Goal: Information Seeking & Learning: Learn about a topic

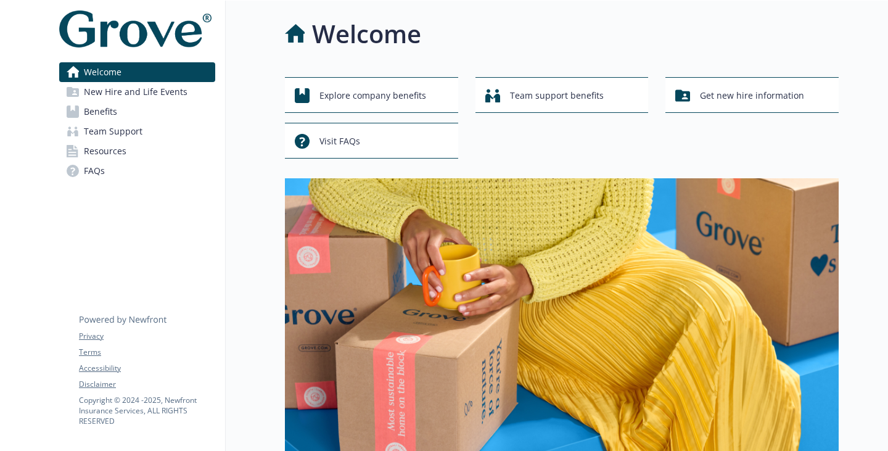
click at [109, 122] on span "Benefits" at bounding box center [100, 112] width 33 height 20
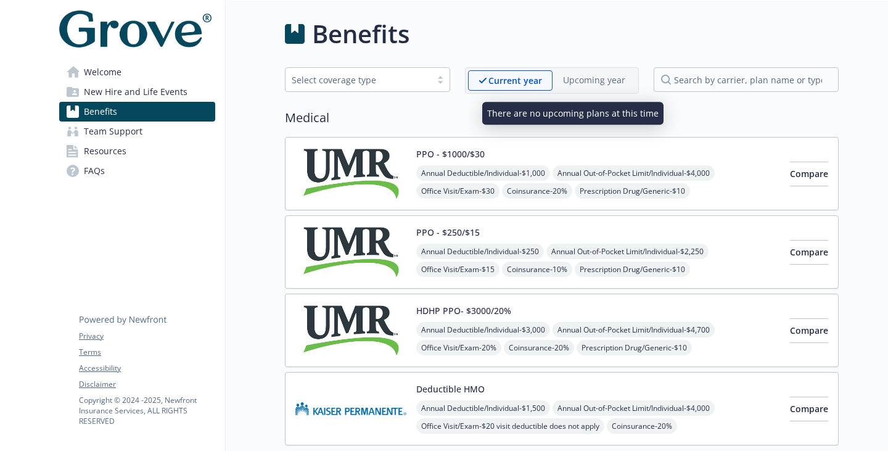
click at [587, 89] on div "Upcoming year" at bounding box center [594, 79] width 83 height 19
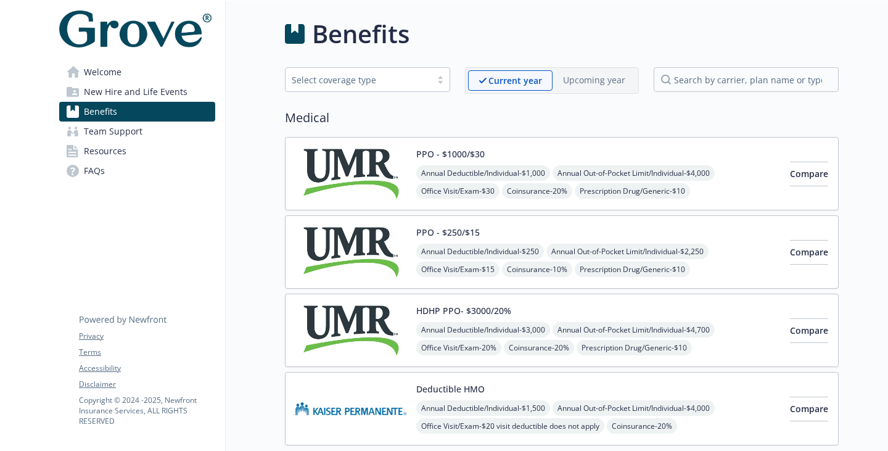
click at [520, 199] on span "Coinsurance - 20%" at bounding box center [537, 190] width 70 height 15
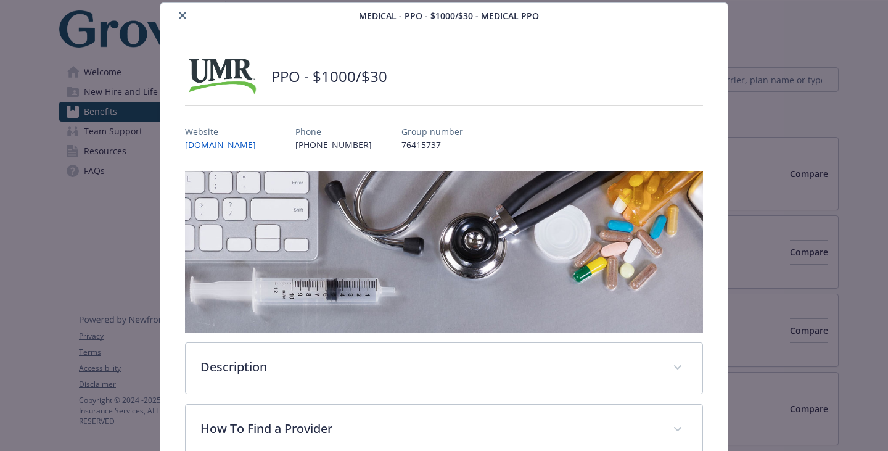
scroll to position [222, 0]
